Goal: Navigation & Orientation: Understand site structure

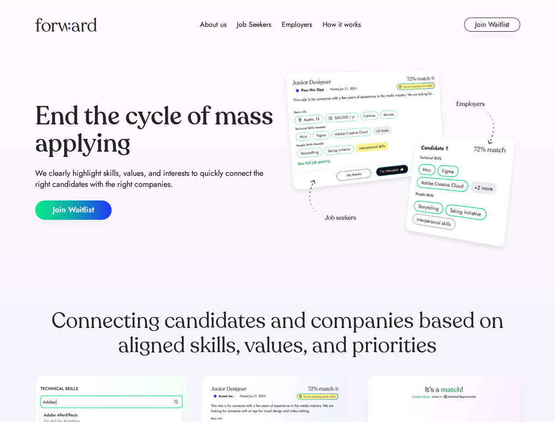
click at [277, 211] on div "End the cycle of mass applying We clearly highlight skills, values, and interes…" at bounding box center [277, 161] width 485 height 189
click at [278, 25] on div "About us Job Seekers Employers How it works" at bounding box center [280, 24] width 346 height 11
click at [66, 25] on img at bounding box center [66, 25] width 62 height 14
click at [280, 25] on div "About us Job Seekers Employers How it works" at bounding box center [280, 24] width 346 height 11
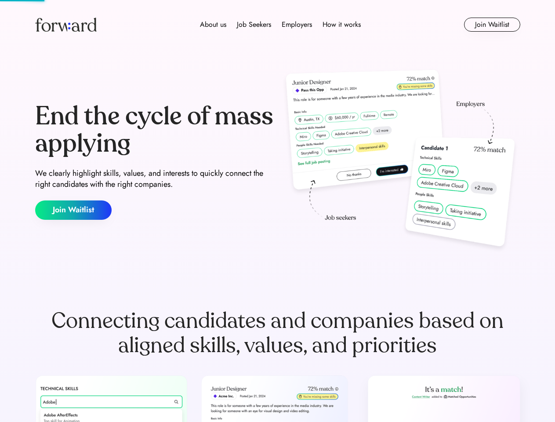
click at [213, 25] on div "About us" at bounding box center [213, 24] width 26 height 11
click at [254, 25] on div "Job Seekers" at bounding box center [254, 24] width 34 height 11
click at [297, 25] on div "Employers" at bounding box center [297, 24] width 30 height 11
click at [341, 25] on div "How it works" at bounding box center [342, 24] width 38 height 11
